Goal: Task Accomplishment & Management: Use online tool/utility

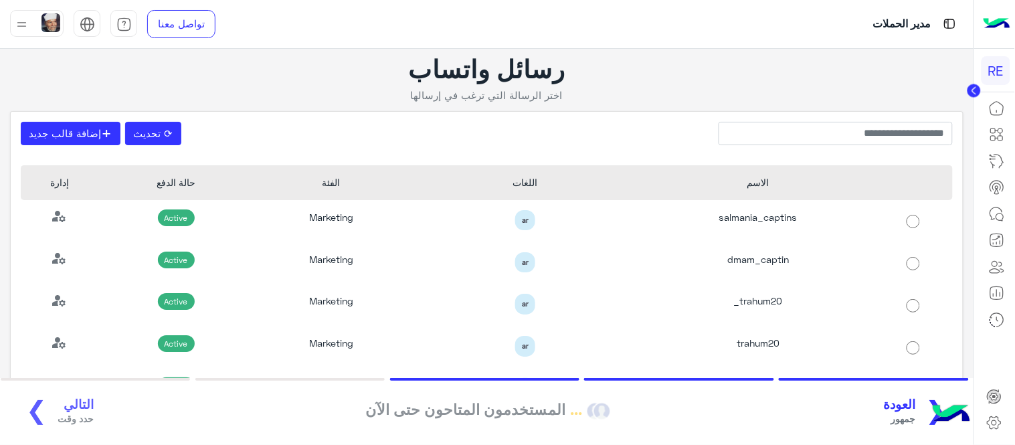
click at [926, 412] on button "❮ العودة جمهور" at bounding box center [921, 412] width 82 height 37
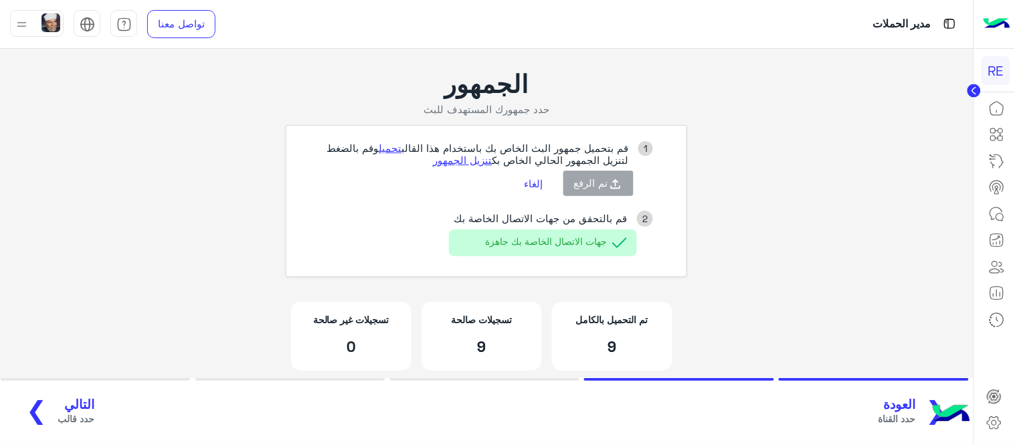
click at [531, 177] on button "إلغاء" at bounding box center [534, 183] width 39 height 23
click at [916, 419] on span "حدد القناة" at bounding box center [897, 419] width 37 height 14
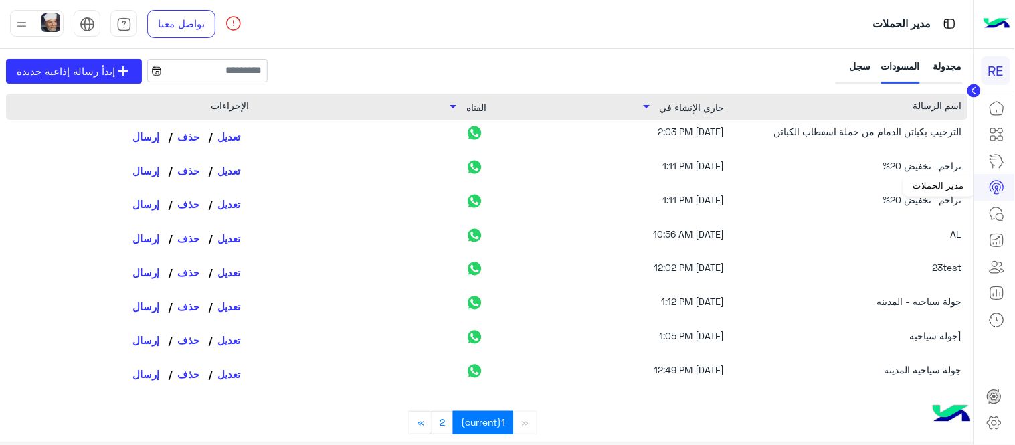
click at [999, 186] on circle at bounding box center [997, 187] width 3 height 3
click at [1005, 119] on link at bounding box center [997, 108] width 36 height 27
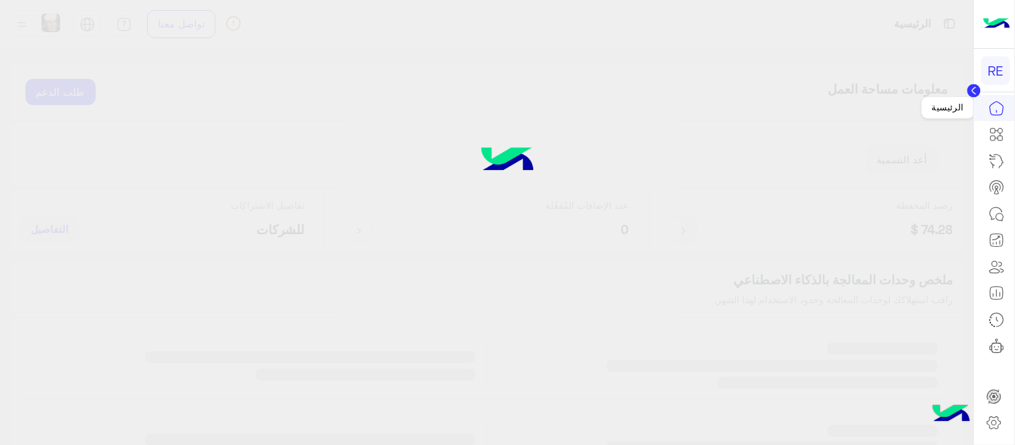
click at [1003, 104] on icon at bounding box center [997, 108] width 13 height 13
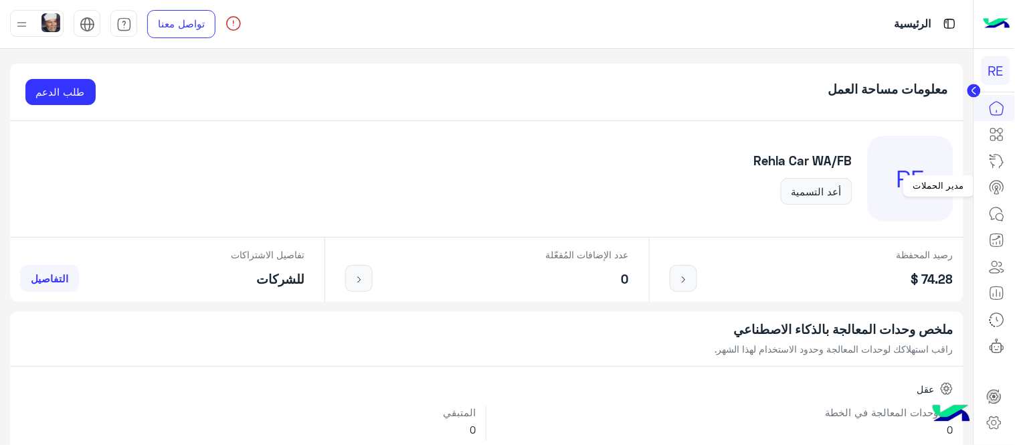
click at [1001, 190] on icon at bounding box center [997, 187] width 16 height 16
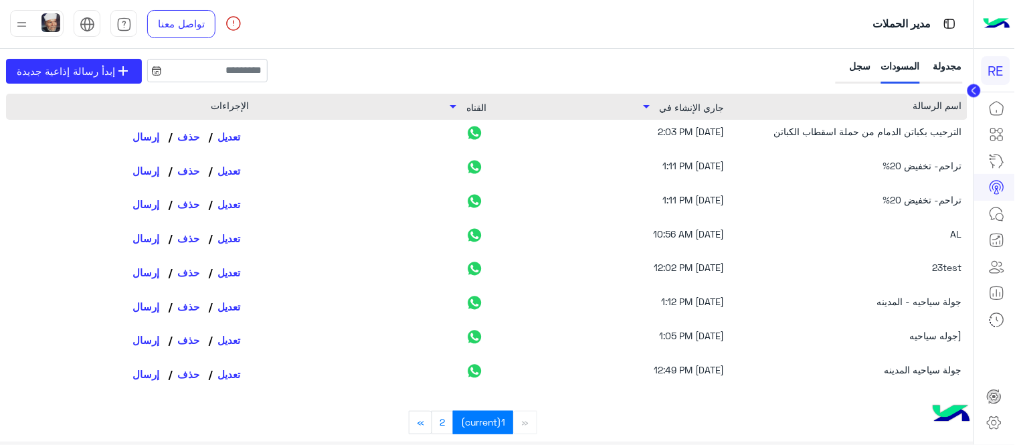
click at [855, 79] on div "سجل" at bounding box center [855, 71] width 33 height 25
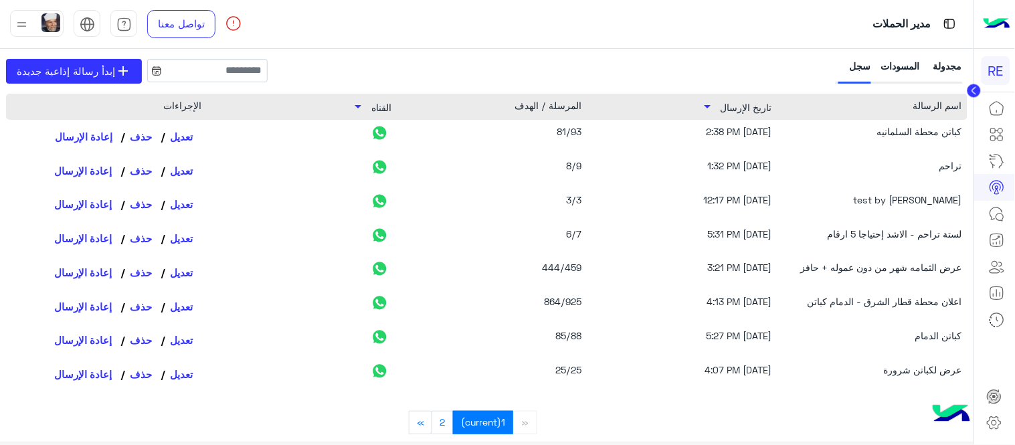
click at [88, 141] on button "إعادة الإرسال" at bounding box center [85, 136] width 69 height 23
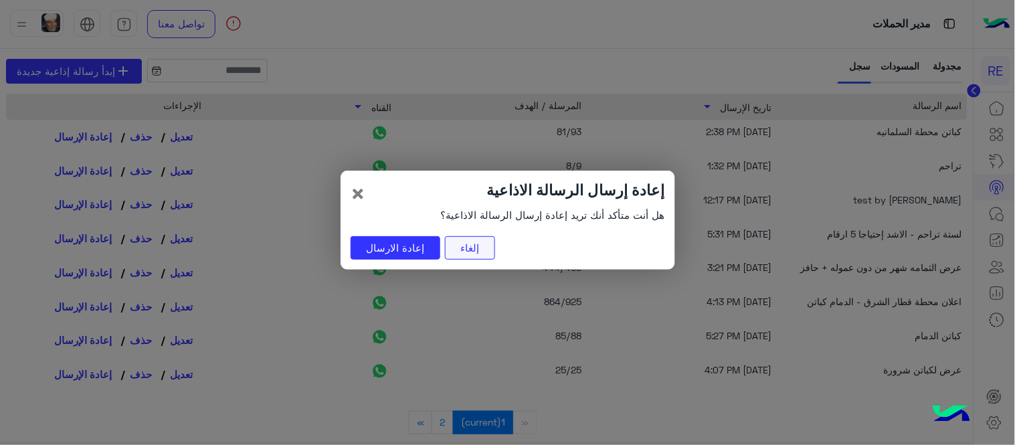
click at [465, 256] on button "إلغاء" at bounding box center [470, 248] width 50 height 24
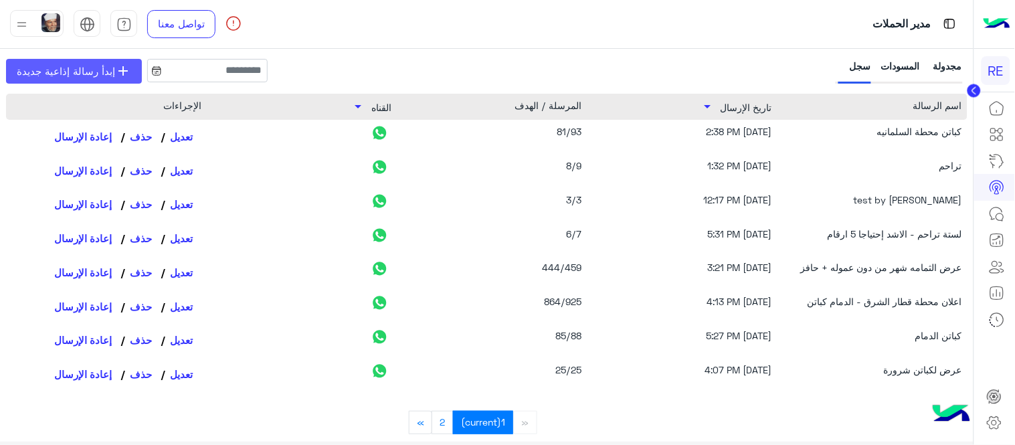
click at [96, 72] on span "إبدأ رسالة إذاعية جديدة" at bounding box center [66, 71] width 98 height 15
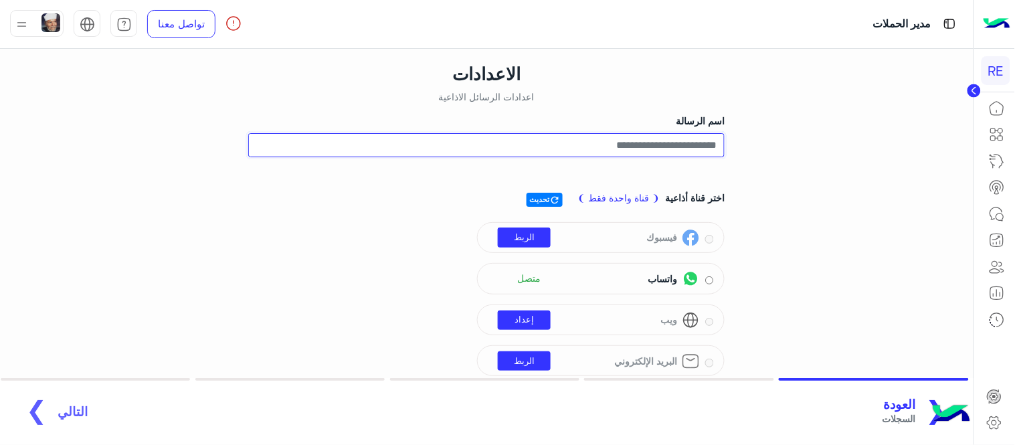
click at [671, 145] on input "اسم الرسالة" at bounding box center [486, 145] width 477 height 24
type input "*"
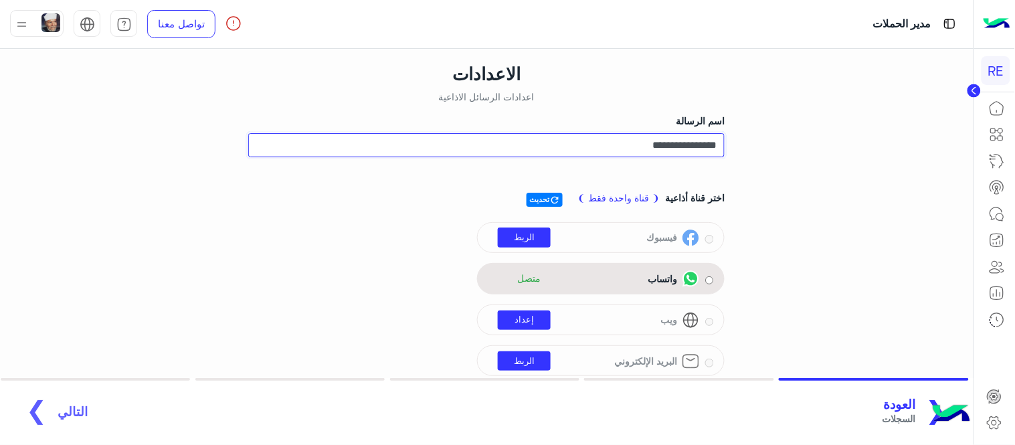
type input "**********"
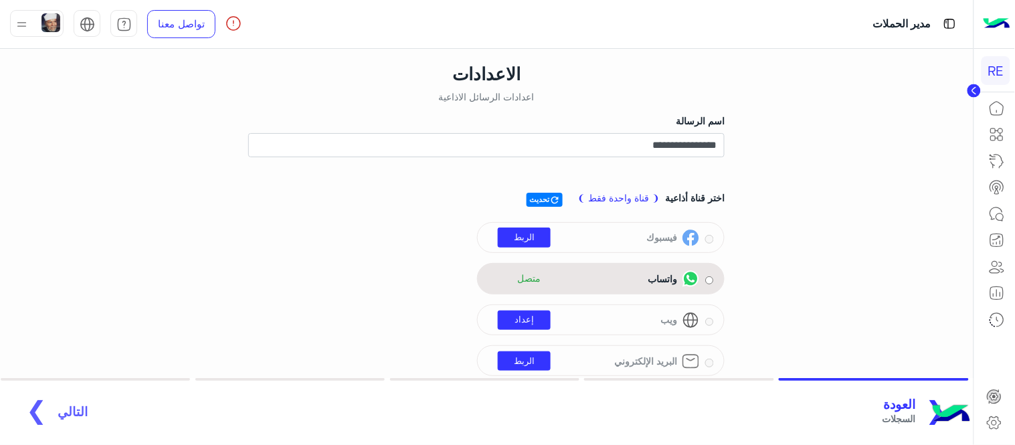
click at [708, 284] on div "واتساب متصل" at bounding box center [601, 279] width 226 height 20
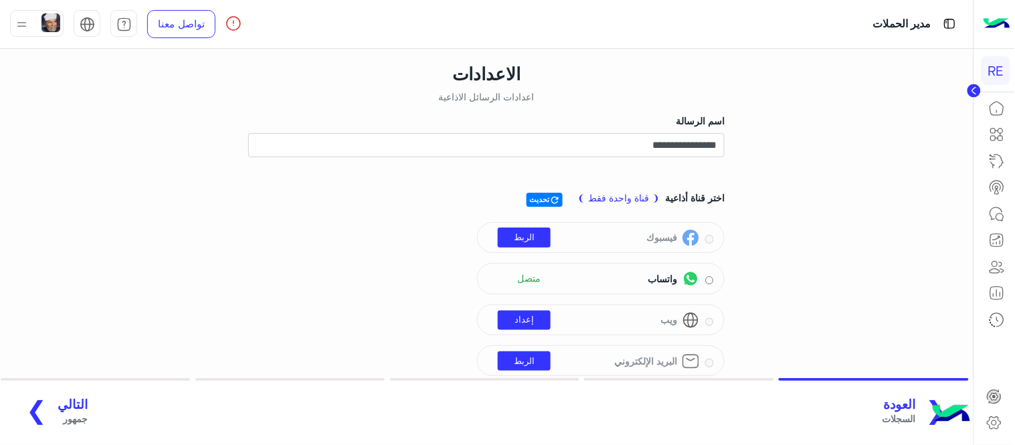
click at [58, 410] on span "التالي" at bounding box center [73, 404] width 30 height 15
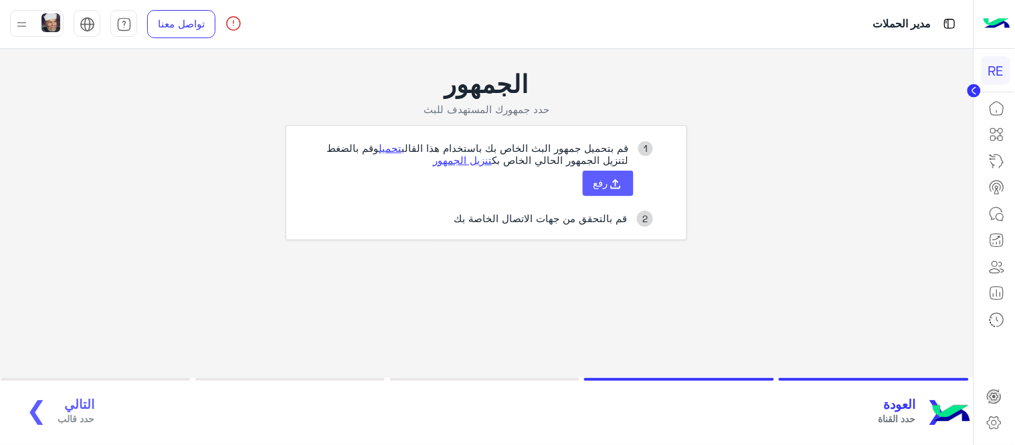
click at [598, 186] on span "رفع" at bounding box center [601, 183] width 15 height 12
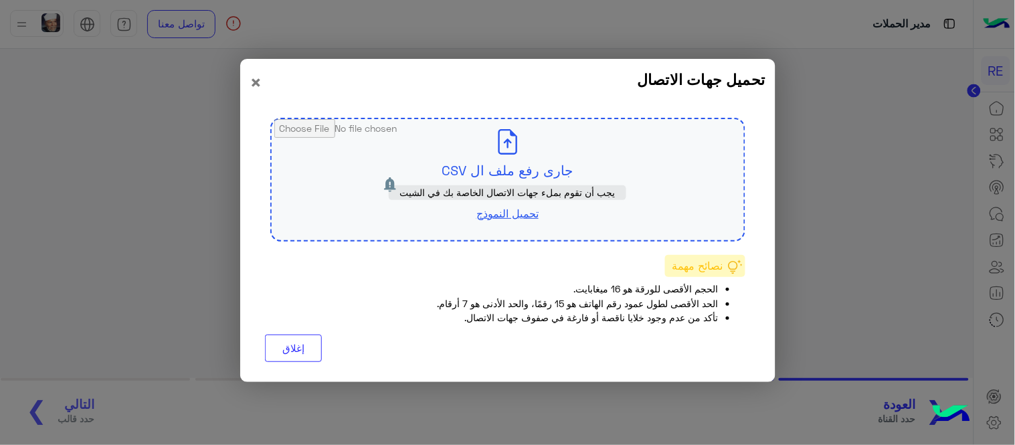
click at [525, 149] on input "file" at bounding box center [508, 179] width 473 height 121
type input "**********"
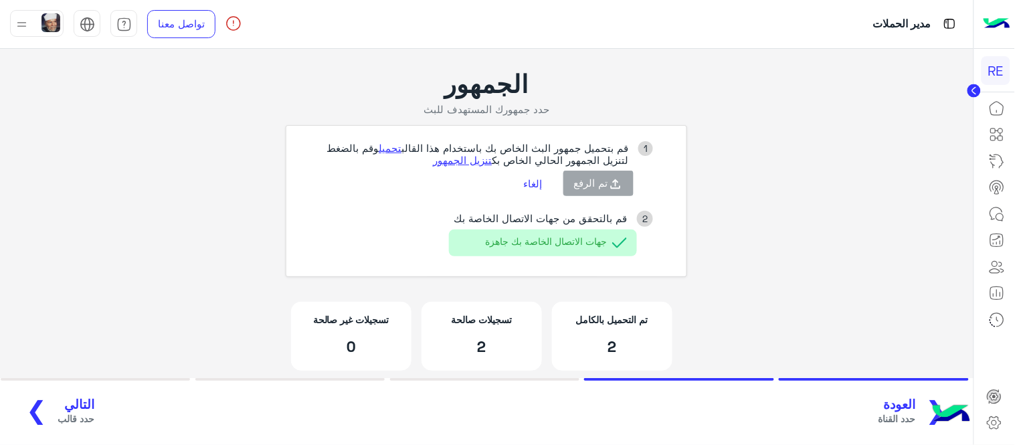
click at [58, 424] on span "حدد قالب" at bounding box center [76, 419] width 37 height 14
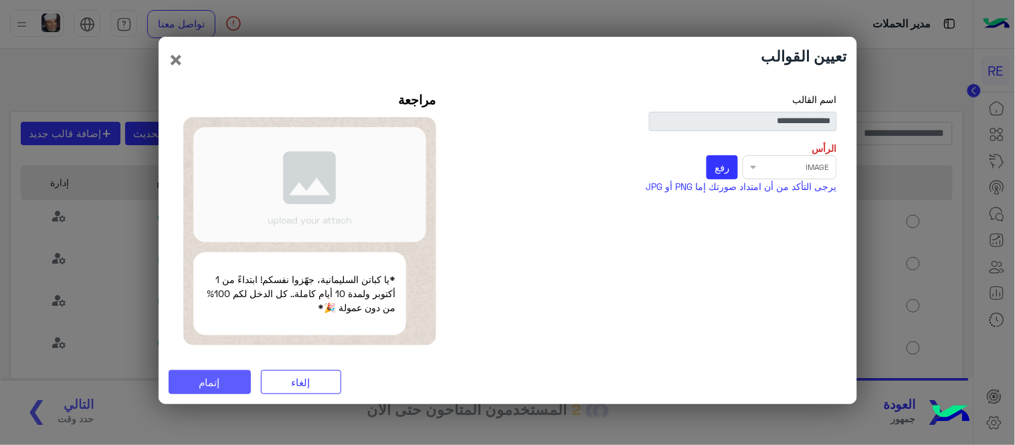
click at [212, 380] on span "إتمام" at bounding box center [209, 382] width 21 height 12
click at [784, 159] on div "Select file × IMAGE رفع *مطلوب*" at bounding box center [649, 167] width 376 height 24
click at [719, 175] on button "رفع" at bounding box center [722, 167] width 31 height 24
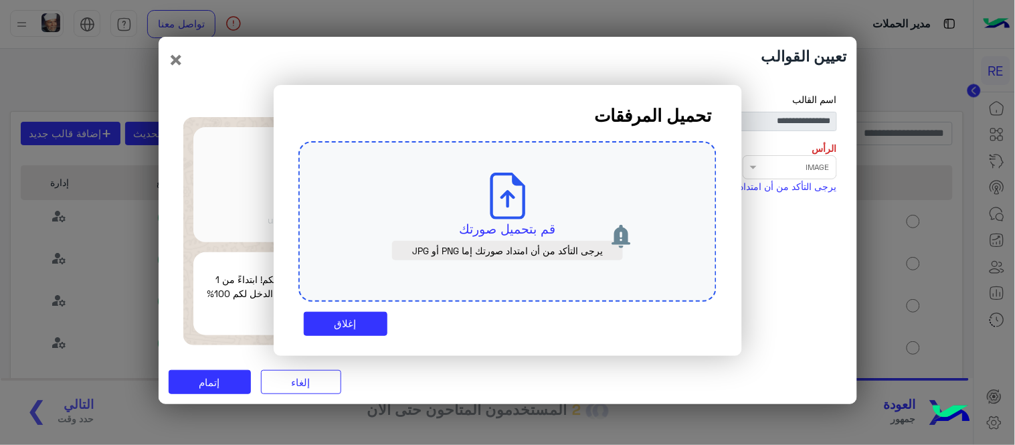
click at [514, 197] on use at bounding box center [507, 196] width 35 height 47
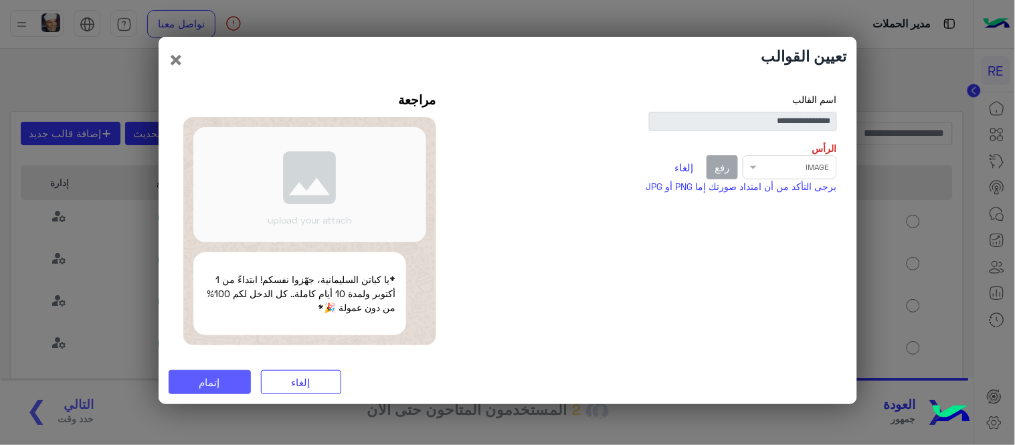
click at [203, 382] on span "إتمام" at bounding box center [209, 382] width 21 height 12
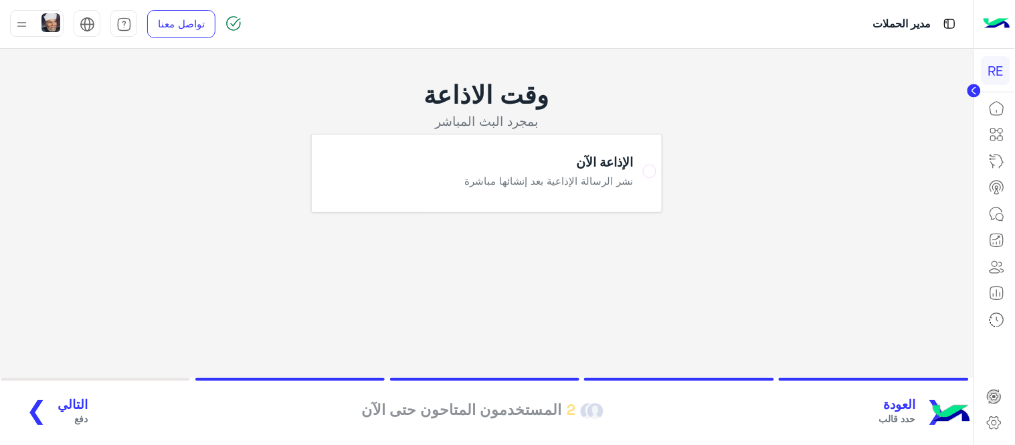
click at [64, 398] on span "التالي" at bounding box center [73, 404] width 30 height 15
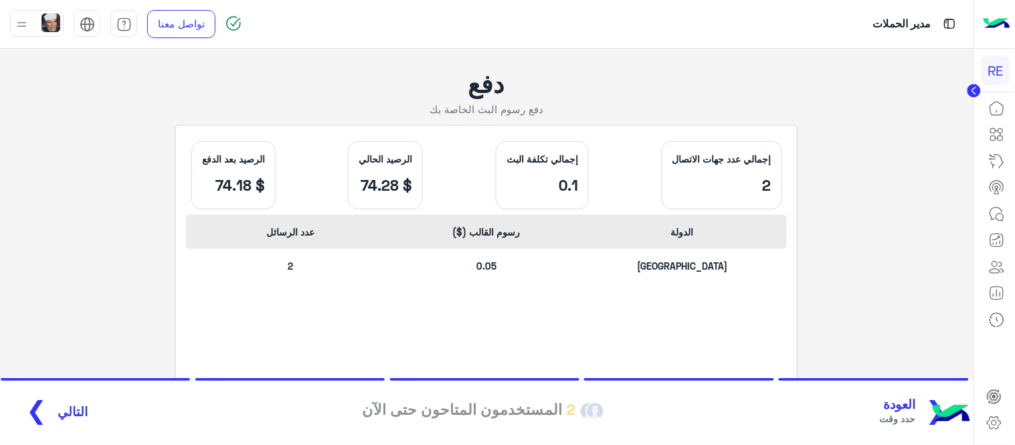
click at [56, 430] on button "التالي ❯" at bounding box center [52, 412] width 80 height 37
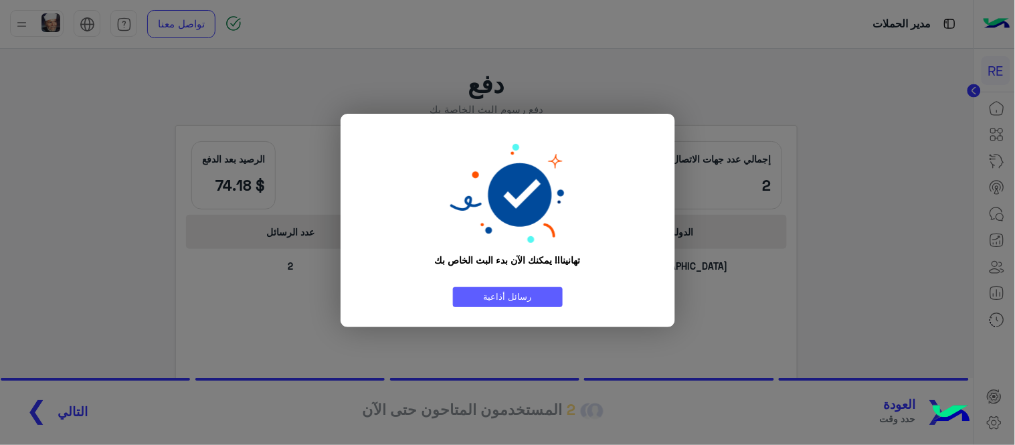
click at [513, 292] on link "رسائل أذاعية" at bounding box center [508, 296] width 110 height 19
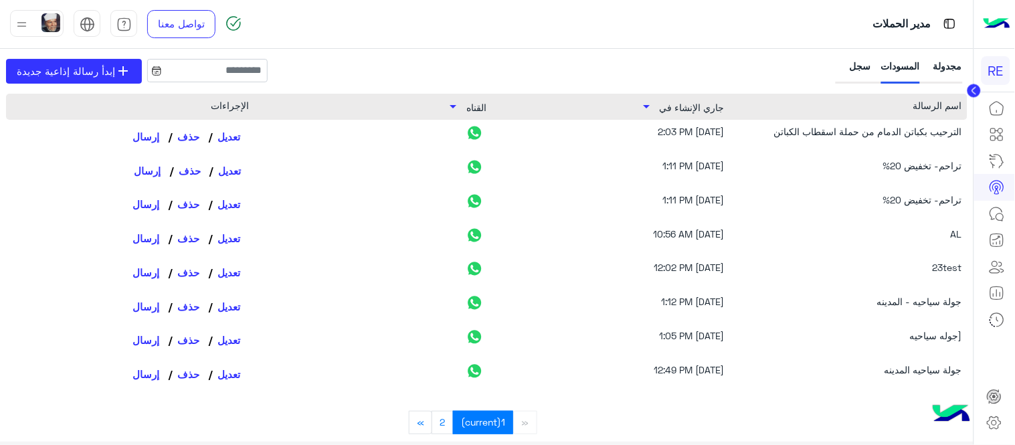
click at [226, 167] on link "تعديل" at bounding box center [229, 170] width 39 height 23
click at [959, 66] on div "مجدولة" at bounding box center [946, 71] width 33 height 25
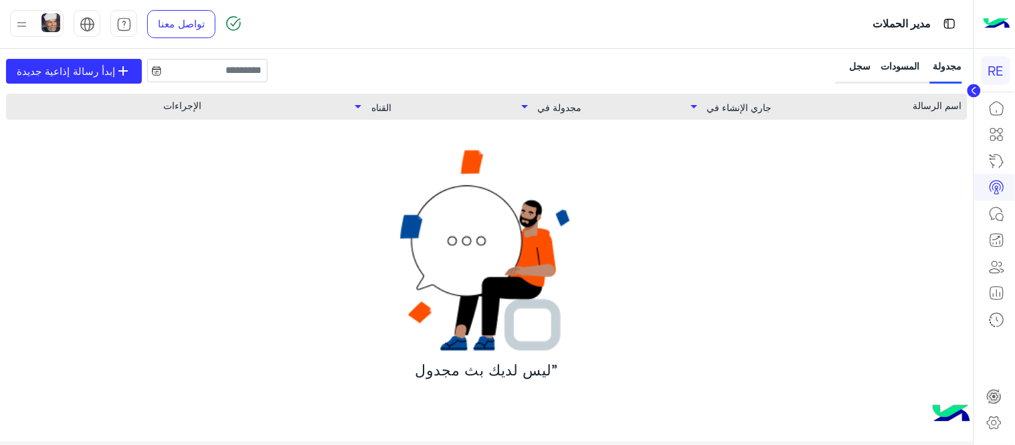
click at [845, 65] on div "سجل" at bounding box center [855, 71] width 33 height 25
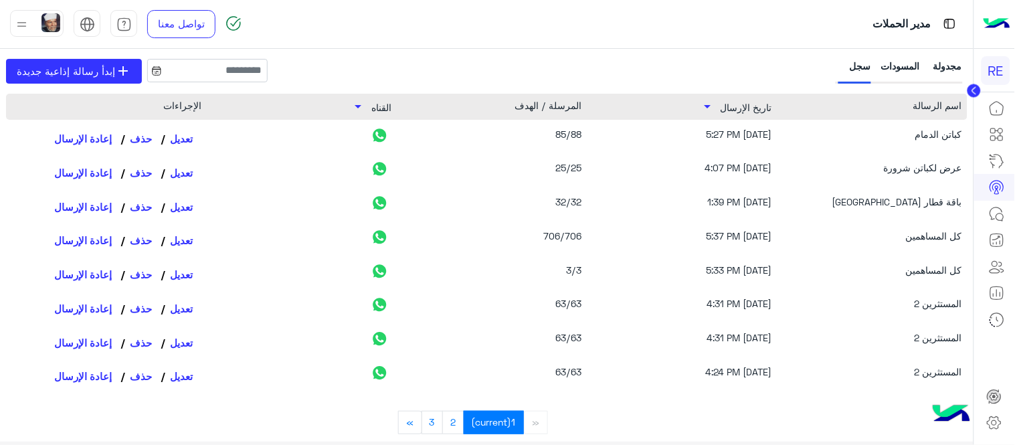
scroll to position [161, 0]
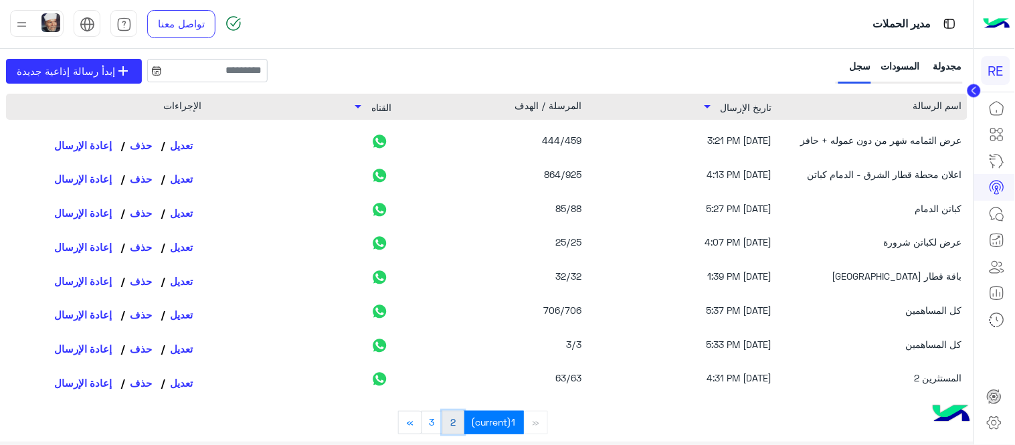
click at [457, 424] on link "2" at bounding box center [453, 422] width 22 height 23
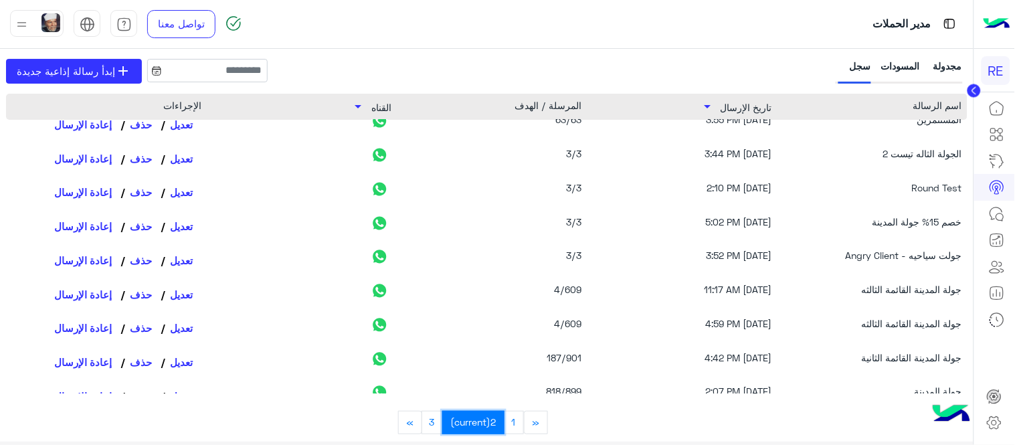
scroll to position [0, 0]
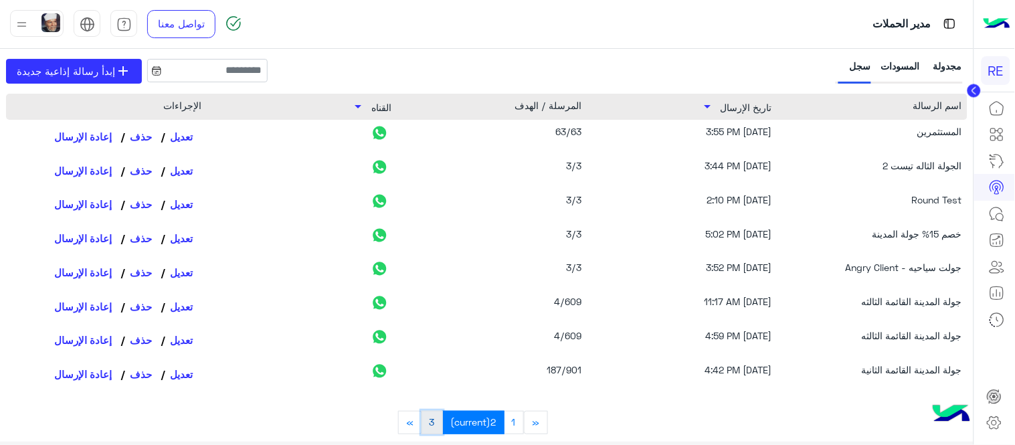
click at [430, 432] on link "3" at bounding box center [433, 422] width 22 height 23
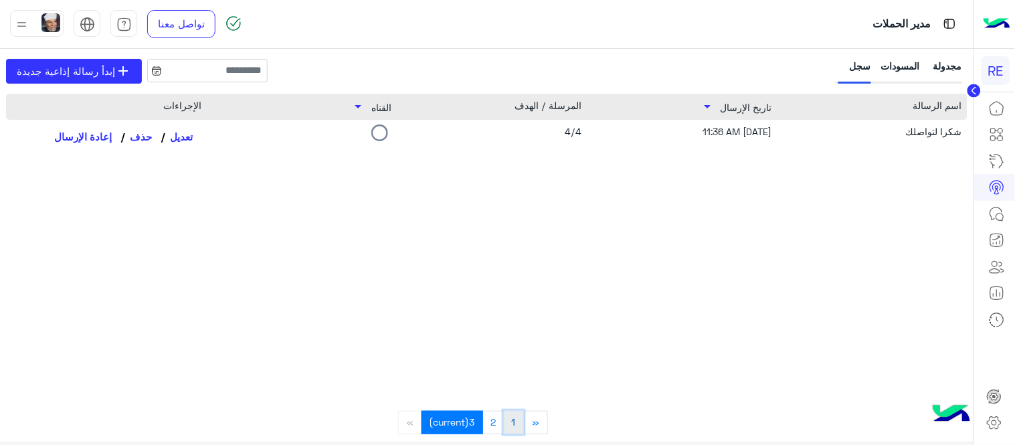
click at [513, 425] on link "1" at bounding box center [514, 422] width 21 height 23
